Goal: Task Accomplishment & Management: Use online tool/utility

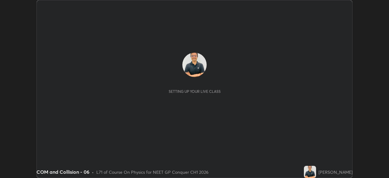
scroll to position [178, 389]
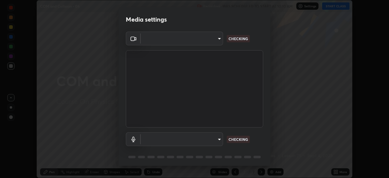
click at [245, 138] on p "CHECKING" at bounding box center [238, 139] width 19 height 5
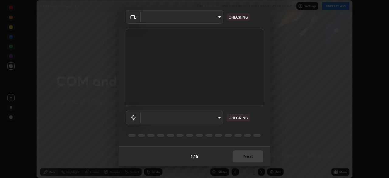
type input "1a0cd2fa9eaecc5464ce661d2c376d4f68bb2a1a8db1c3726163fcb70f995fb6"
type input "communications"
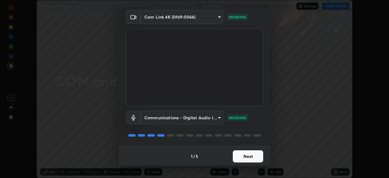
click at [246, 158] on button "Next" at bounding box center [248, 156] width 30 height 12
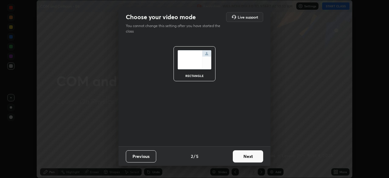
click at [247, 159] on button "Next" at bounding box center [248, 156] width 30 height 12
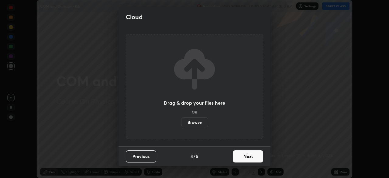
click at [249, 157] on button "Next" at bounding box center [248, 156] width 30 height 12
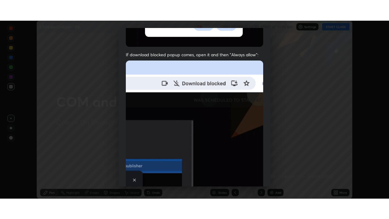
scroll to position [146, 0]
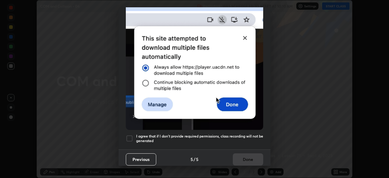
click at [131, 135] on div at bounding box center [129, 138] width 7 height 7
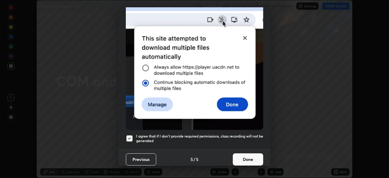
click at [244, 156] on button "Done" at bounding box center [248, 159] width 30 height 12
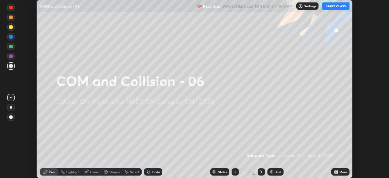
click at [333, 5] on button "START CLASS" at bounding box center [335, 5] width 27 height 7
click at [340, 173] on div "More" at bounding box center [344, 171] width 8 height 3
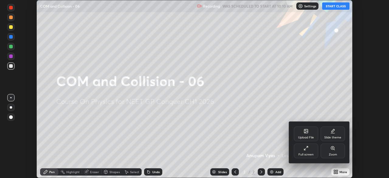
click at [307, 150] on icon at bounding box center [306, 148] width 5 height 5
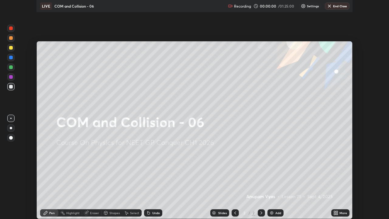
scroll to position [219, 389]
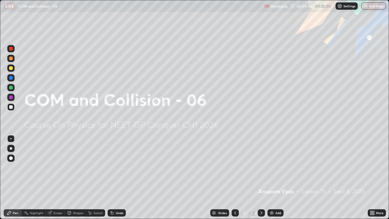
click at [12, 148] on div at bounding box center [10, 148] width 7 height 7
click at [278, 178] on div "Add" at bounding box center [279, 212] width 6 height 3
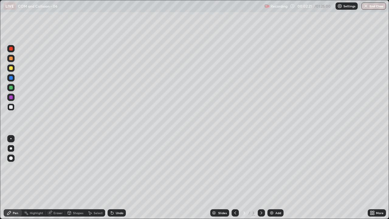
click at [11, 88] on div at bounding box center [11, 88] width 4 height 4
click at [10, 108] on div at bounding box center [11, 107] width 4 height 4
click at [118, 178] on div "Undo" at bounding box center [120, 212] width 8 height 3
click at [275, 178] on div "Add" at bounding box center [276, 212] width 16 height 7
click at [10, 70] on div at bounding box center [11, 68] width 4 height 4
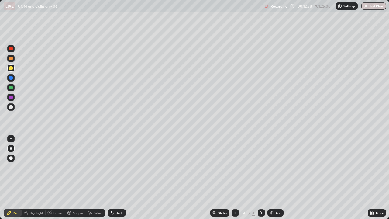
click at [12, 108] on div at bounding box center [11, 107] width 4 height 4
click at [276, 178] on div "Add" at bounding box center [279, 212] width 6 height 3
click at [235, 178] on icon at bounding box center [235, 213] width 5 height 5
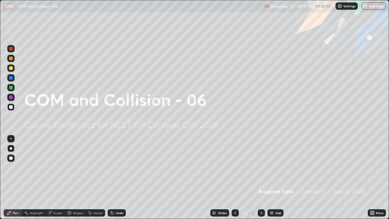
click at [263, 178] on div at bounding box center [261, 212] width 7 height 7
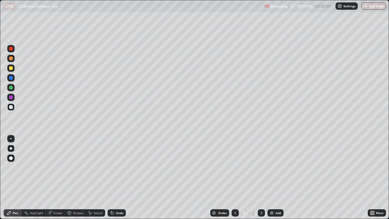
click at [261, 178] on icon at bounding box center [261, 213] width 5 height 5
click at [58, 178] on div "Eraser" at bounding box center [58, 212] width 9 height 3
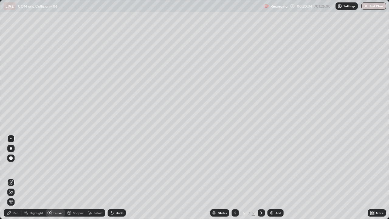
click at [18, 178] on div "Pen" at bounding box center [13, 212] width 18 height 7
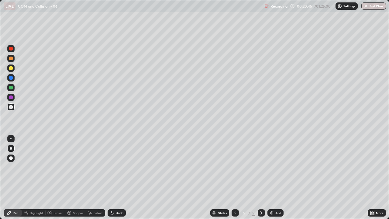
click at [117, 178] on div "Undo" at bounding box center [120, 212] width 8 height 3
click at [118, 178] on div "Undo" at bounding box center [120, 212] width 8 height 3
click at [120, 178] on div "Undo" at bounding box center [120, 212] width 8 height 3
click at [119, 178] on div "Undo" at bounding box center [120, 212] width 8 height 3
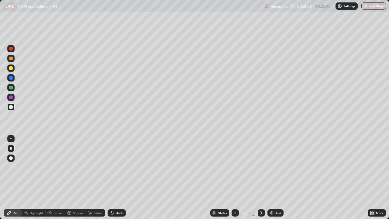
click at [118, 178] on div "Undo" at bounding box center [120, 212] width 8 height 3
click at [117, 178] on div "Undo" at bounding box center [120, 212] width 8 height 3
click at [276, 178] on div "Add" at bounding box center [279, 212] width 6 height 3
click at [9, 69] on div at bounding box center [11, 68] width 4 height 4
click at [10, 108] on div at bounding box center [11, 107] width 4 height 4
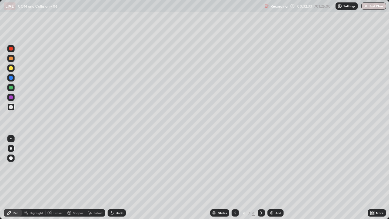
click at [60, 178] on div "Eraser" at bounding box center [58, 212] width 9 height 3
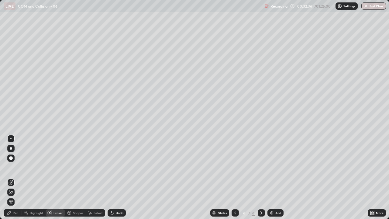
click at [18, 178] on div "Pen" at bounding box center [15, 212] width 5 height 3
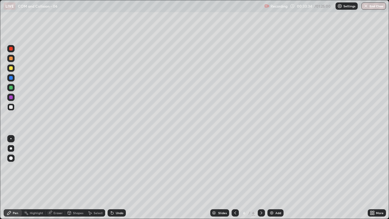
click at [10, 108] on div at bounding box center [11, 107] width 4 height 4
click at [58, 178] on div "Eraser" at bounding box center [58, 212] width 9 height 3
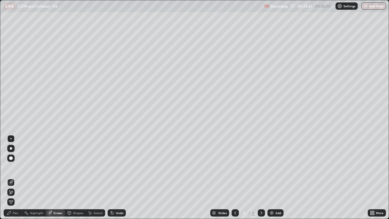
click at [16, 178] on div "Pen" at bounding box center [15, 212] width 5 height 3
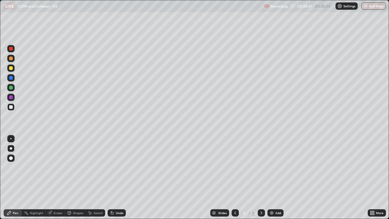
click at [278, 178] on div "Add" at bounding box center [279, 212] width 6 height 3
click at [58, 178] on div "Eraser" at bounding box center [58, 212] width 9 height 3
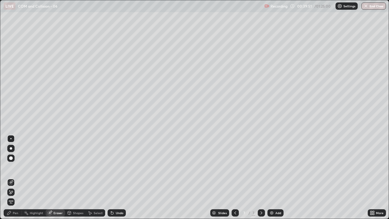
click at [17, 178] on div "Pen" at bounding box center [15, 212] width 5 height 3
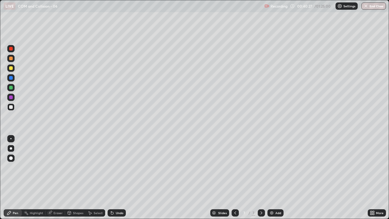
click at [58, 178] on div "Eraser" at bounding box center [58, 212] width 9 height 3
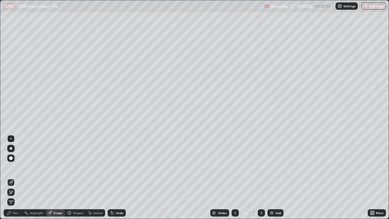
click at [18, 178] on div "Pen" at bounding box center [15, 212] width 5 height 3
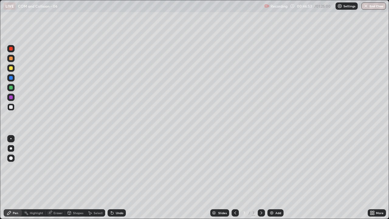
click at [276, 178] on div "Add" at bounding box center [279, 212] width 6 height 3
click at [56, 178] on div "Eraser" at bounding box center [58, 212] width 9 height 3
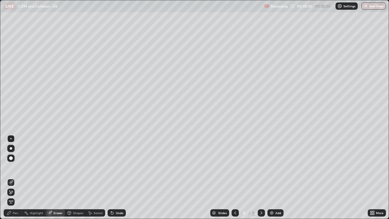
click at [20, 178] on div "Pen" at bounding box center [13, 212] width 18 height 7
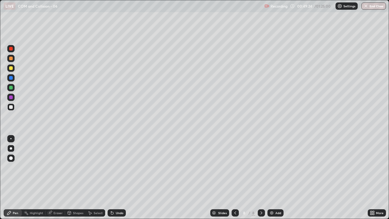
click at [117, 178] on div "Undo" at bounding box center [117, 212] width 18 height 7
click at [118, 178] on div "Undo" at bounding box center [120, 212] width 8 height 3
click at [119, 178] on div "Undo" at bounding box center [120, 212] width 8 height 3
click at [119, 178] on div "Undo" at bounding box center [117, 212] width 18 height 7
click at [12, 98] on div at bounding box center [11, 98] width 4 height 4
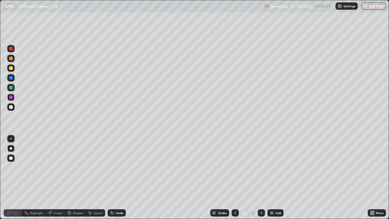
click at [11, 107] on div at bounding box center [11, 107] width 4 height 4
click at [60, 178] on div "Eraser" at bounding box center [58, 212] width 9 height 3
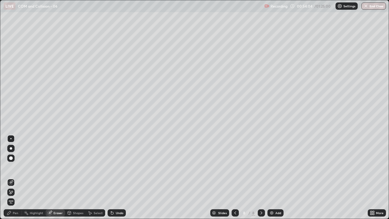
click at [15, 178] on div "Pen" at bounding box center [15, 212] width 5 height 3
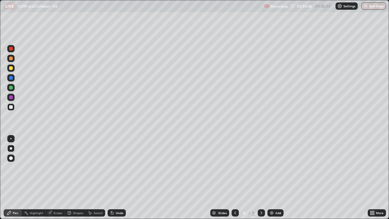
click at [12, 68] on div at bounding box center [11, 68] width 4 height 4
click at [11, 51] on div at bounding box center [10, 48] width 7 height 7
click at [277, 178] on div "Add" at bounding box center [279, 212] width 6 height 3
click at [10, 106] on div at bounding box center [11, 107] width 4 height 4
click at [10, 69] on div at bounding box center [11, 68] width 4 height 4
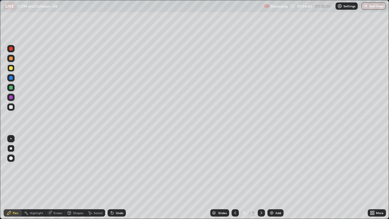
click at [10, 49] on div at bounding box center [11, 49] width 4 height 4
click at [226, 178] on div "Slides" at bounding box center [220, 212] width 19 height 7
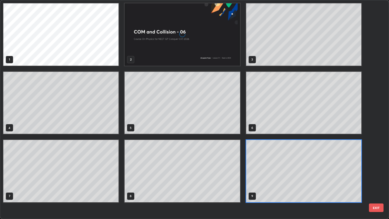
click at [227, 178] on div "1 2 3 4 5 6 7 8 9" at bounding box center [189, 109] width 378 height 218
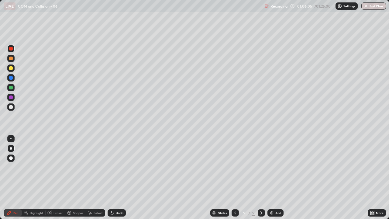
click at [11, 69] on div at bounding box center [11, 68] width 4 height 4
click at [12, 97] on div at bounding box center [11, 98] width 4 height 4
click at [276, 178] on div "Add" at bounding box center [279, 212] width 6 height 3
click at [12, 108] on div at bounding box center [11, 107] width 4 height 4
click at [232, 178] on div at bounding box center [235, 212] width 7 height 7
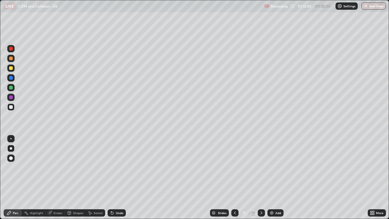
click at [261, 178] on icon at bounding box center [261, 213] width 5 height 5
click at [19, 178] on div "Pen" at bounding box center [13, 212] width 18 height 7
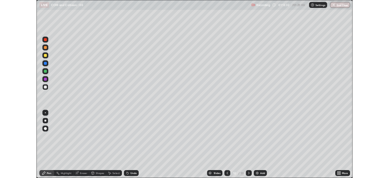
scroll to position [219, 389]
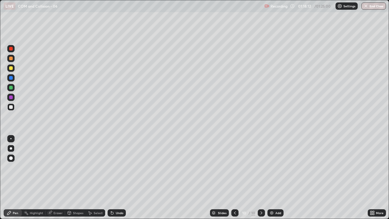
click at [372, 8] on button "End Class" at bounding box center [374, 5] width 25 height 7
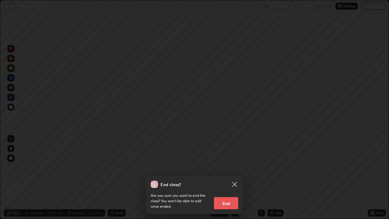
click at [228, 206] on button "End" at bounding box center [226, 203] width 24 height 12
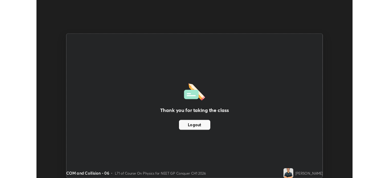
scroll to position [30246, 30035]
